Goal: Navigation & Orientation: Find specific page/section

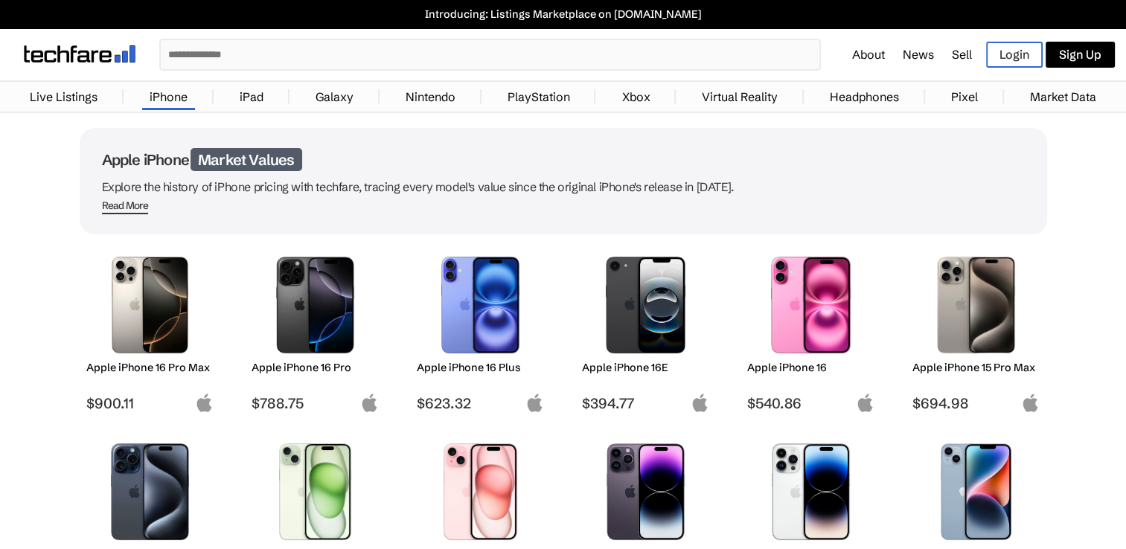
click at [208, 51] on input "text" at bounding box center [490, 54] width 659 height 29
click at [255, 106] on link "iPad" at bounding box center [251, 97] width 39 height 30
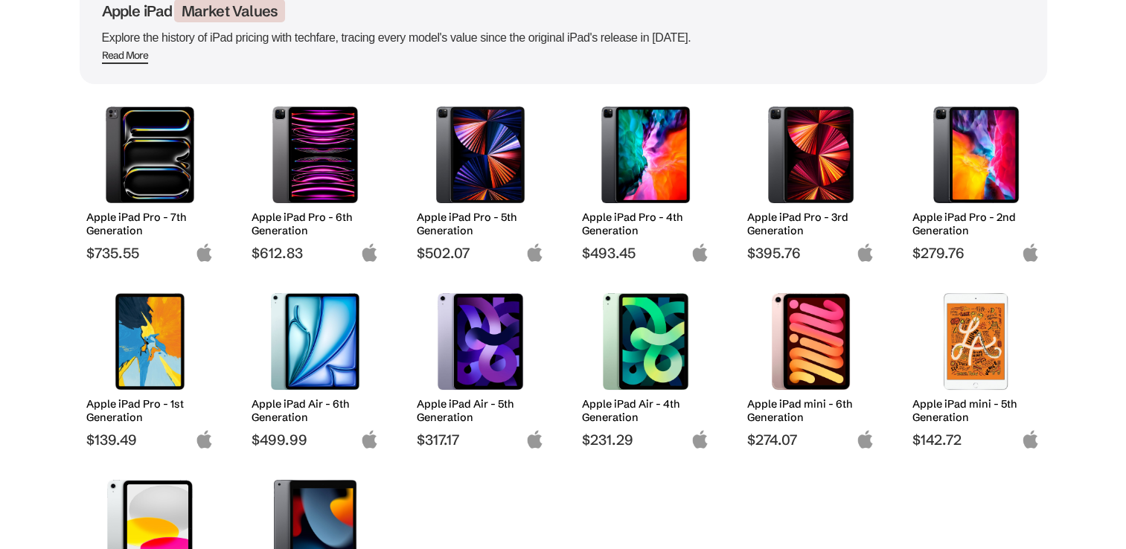
scroll to position [298, 0]
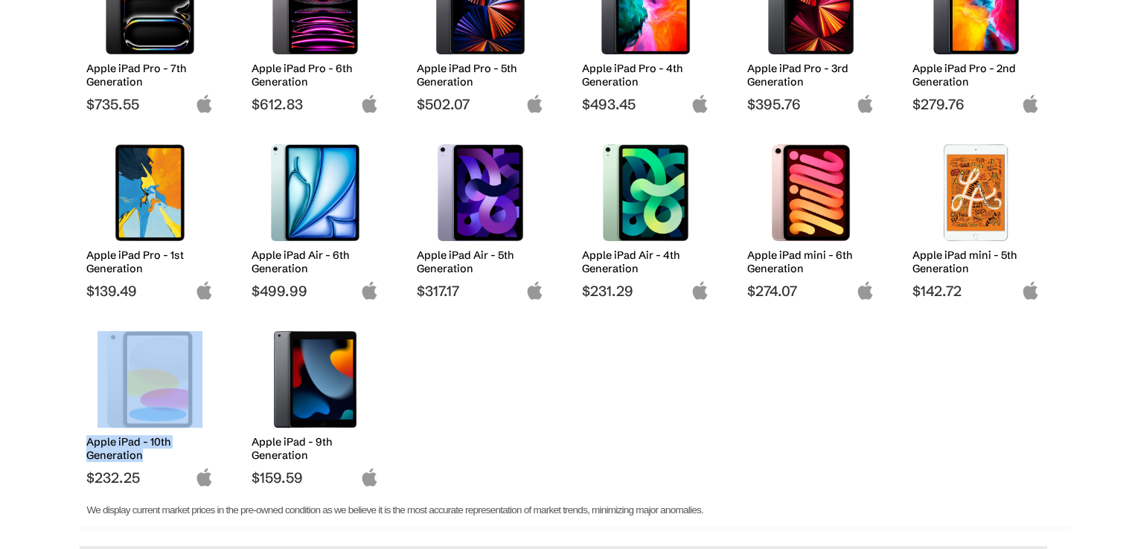
drag, startPoint x: 36, startPoint y: 447, endPoint x: 134, endPoint y: 437, distance: 98.8
click at [134, 437] on body "Introducing: Listings Marketplace on [DOMAIN_NAME] ✕ About News Sell Login Sign…" at bounding box center [563, 341] width 1126 height 1278
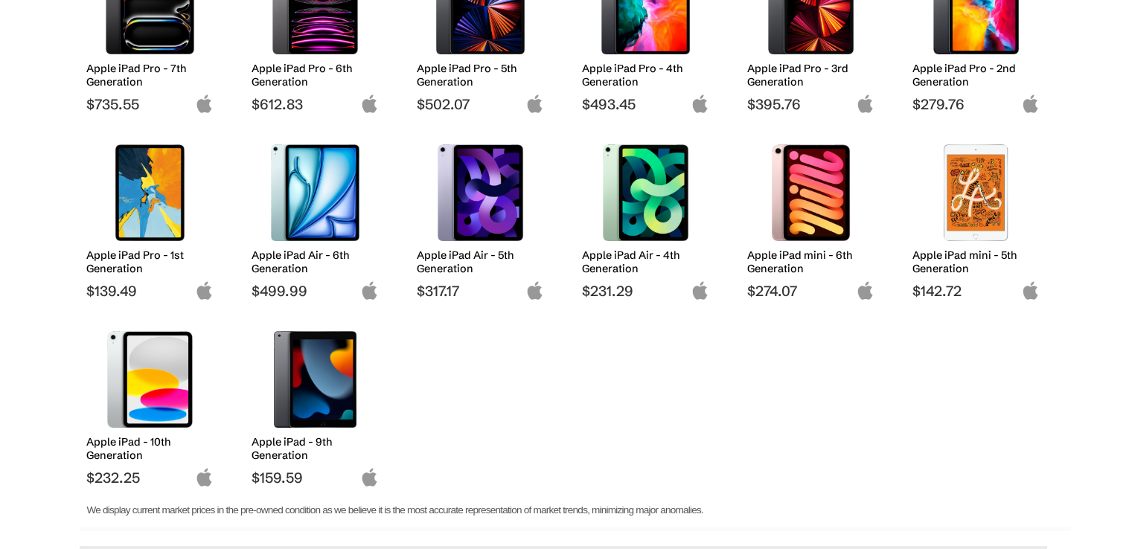
drag, startPoint x: 77, startPoint y: 490, endPoint x: 87, endPoint y: 487, distance: 10.8
click at [87, 487] on body "Introducing: Listings Marketplace on [DOMAIN_NAME] ✕ About News Sell Login Sign…" at bounding box center [563, 341] width 1126 height 1278
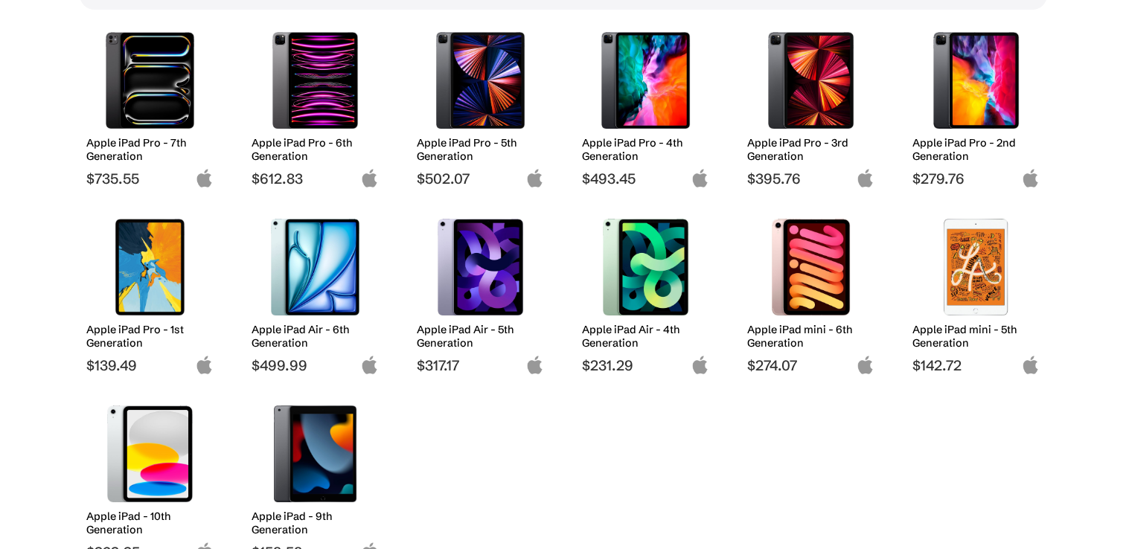
scroll to position [0, 0]
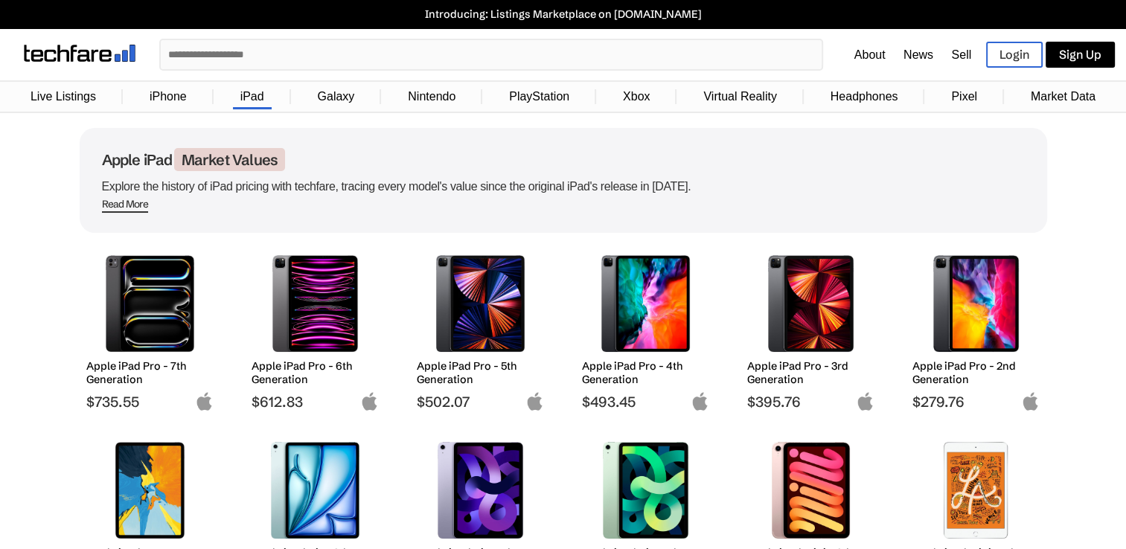
click at [834, 95] on link "Headphones" at bounding box center [864, 97] width 83 height 28
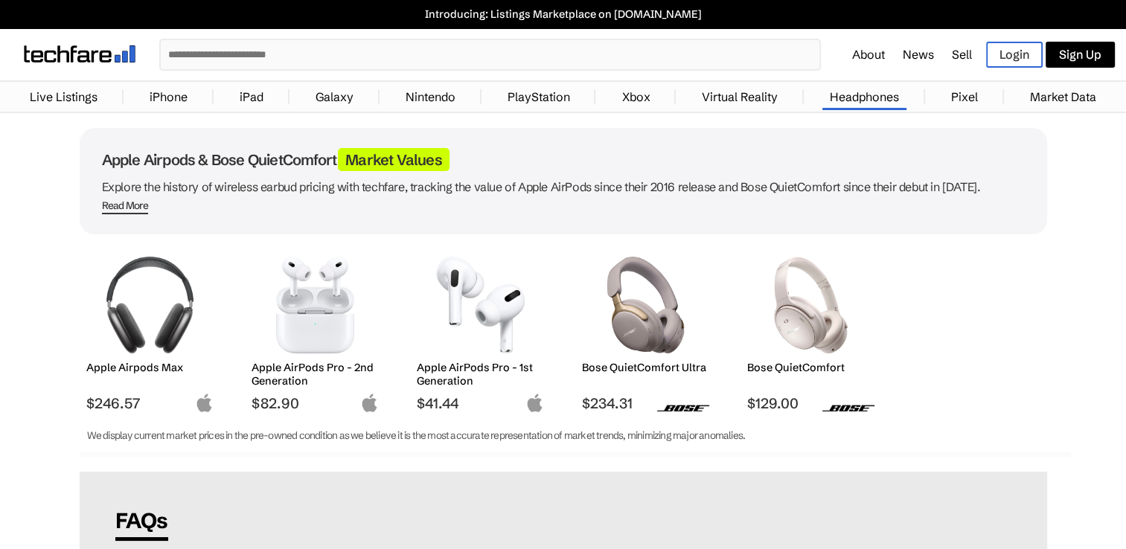
click at [242, 103] on link "iPad" at bounding box center [251, 97] width 39 height 30
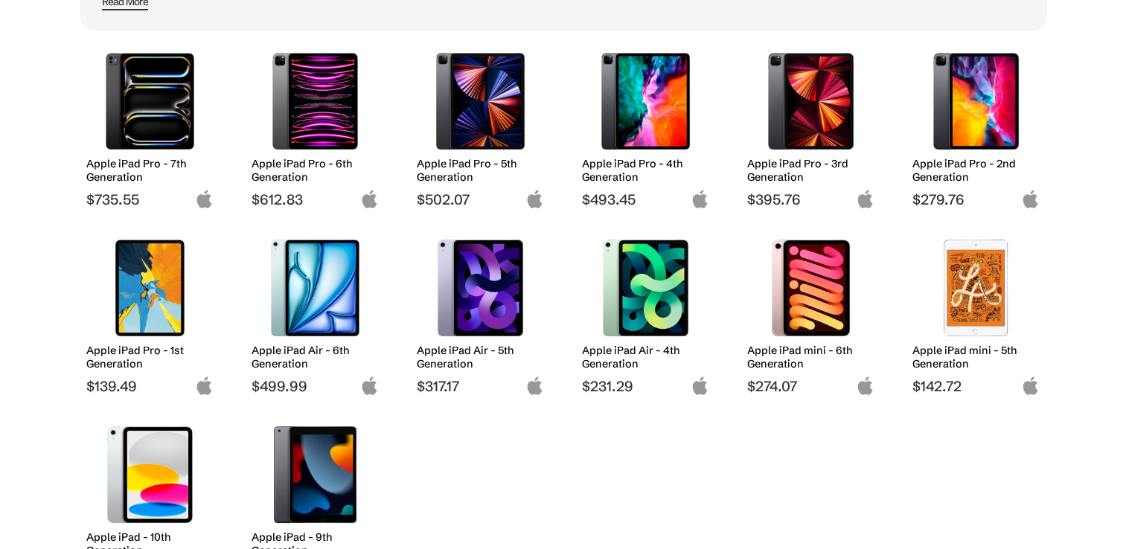
scroll to position [130, 0]
